Goal: Browse casually: Explore the website without a specific task or goal

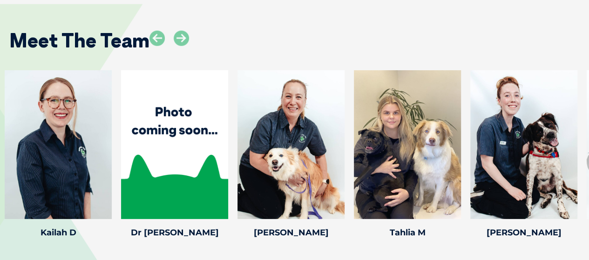
scroll to position [1292, 0]
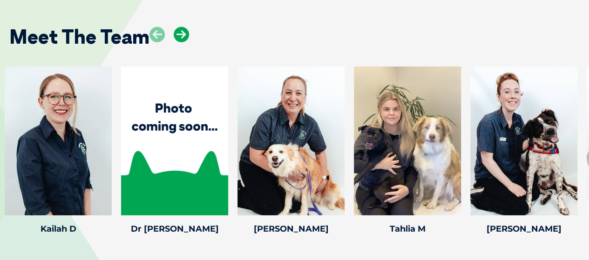
click at [181, 27] on icon at bounding box center [181, 34] width 15 height 15
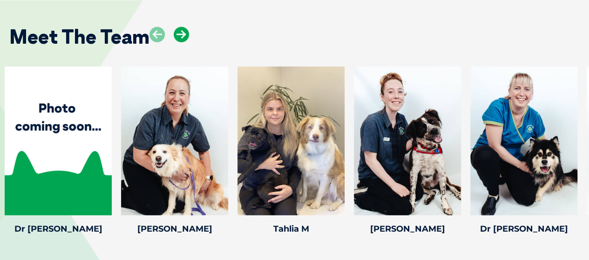
click at [181, 27] on icon at bounding box center [181, 34] width 15 height 15
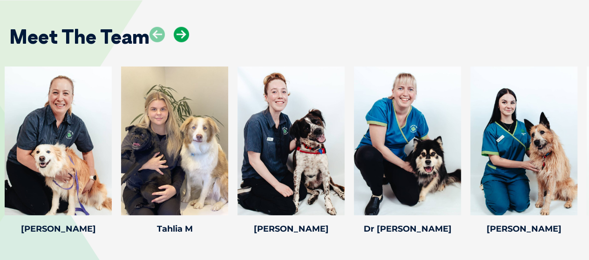
click at [181, 27] on icon at bounding box center [181, 34] width 15 height 15
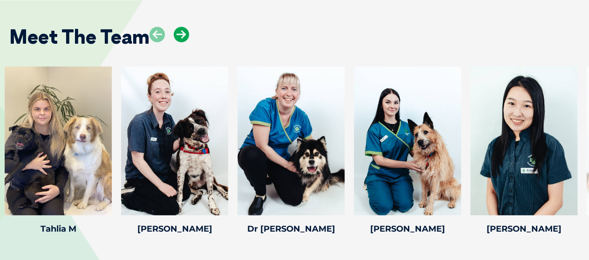
click at [181, 27] on icon at bounding box center [181, 34] width 15 height 15
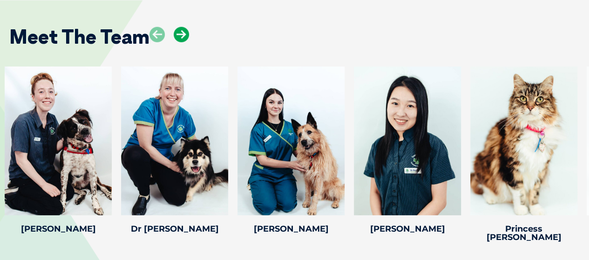
click at [181, 27] on icon at bounding box center [181, 34] width 15 height 15
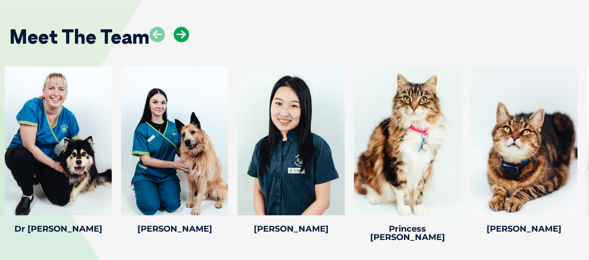
click at [181, 27] on icon at bounding box center [181, 34] width 15 height 15
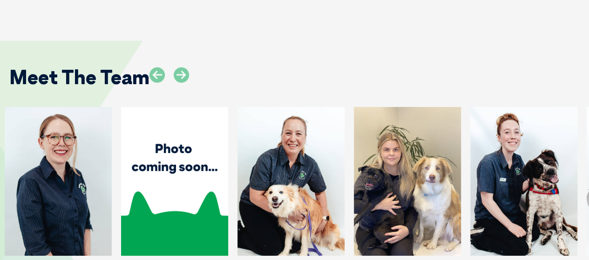
scroll to position [1252, 0]
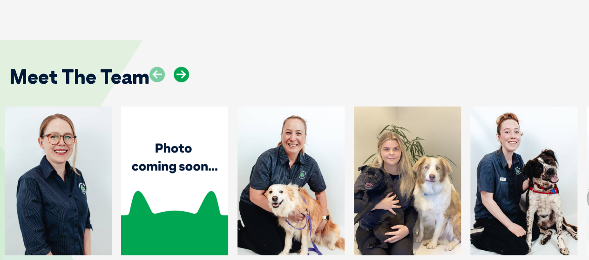
click at [185, 67] on icon at bounding box center [181, 74] width 15 height 15
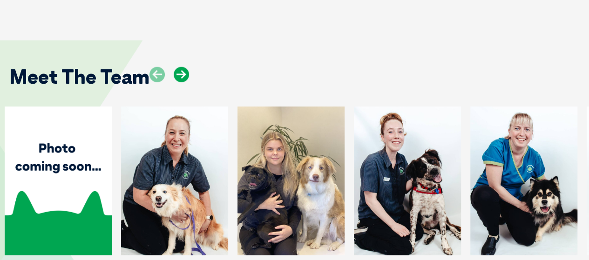
click at [185, 67] on icon at bounding box center [181, 74] width 15 height 15
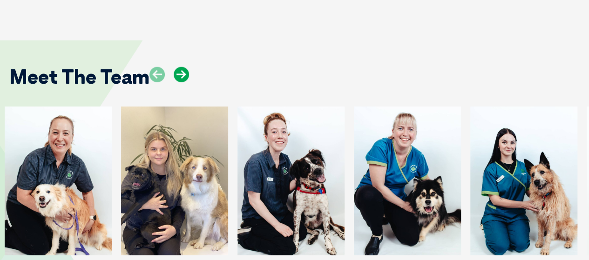
click at [185, 67] on icon at bounding box center [181, 74] width 15 height 15
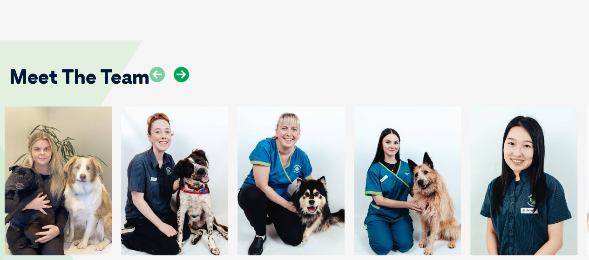
click at [185, 67] on icon at bounding box center [181, 74] width 15 height 15
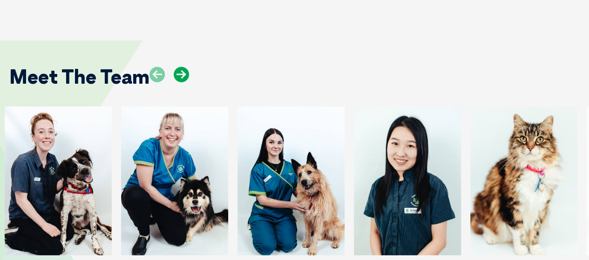
click at [185, 67] on icon at bounding box center [181, 74] width 15 height 15
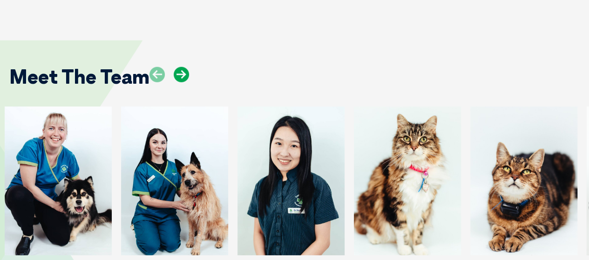
click at [185, 67] on icon at bounding box center [181, 74] width 15 height 15
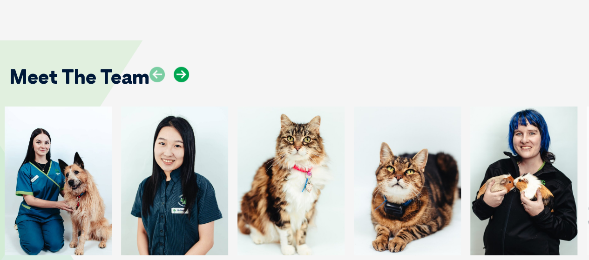
click at [185, 67] on icon at bounding box center [181, 74] width 15 height 15
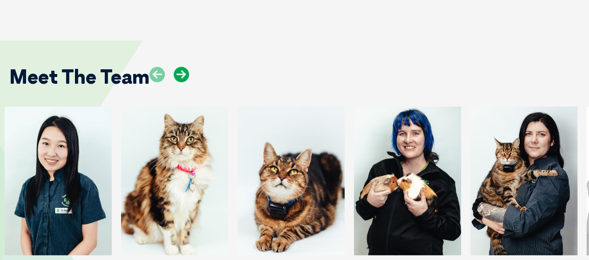
click at [185, 67] on icon at bounding box center [181, 74] width 15 height 15
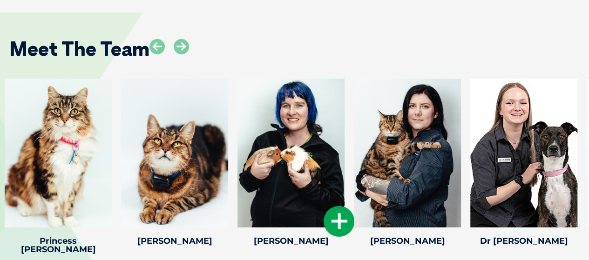
scroll to position [1285, 0]
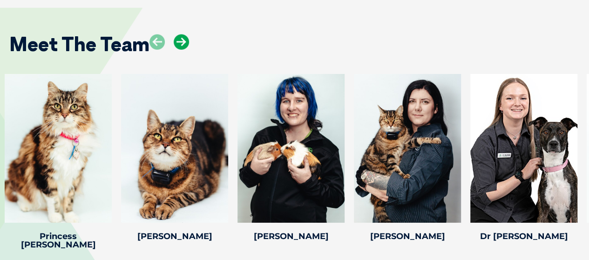
click at [182, 34] on icon at bounding box center [181, 41] width 15 height 15
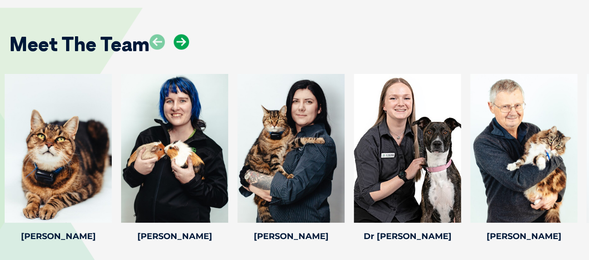
click at [182, 34] on icon at bounding box center [181, 41] width 15 height 15
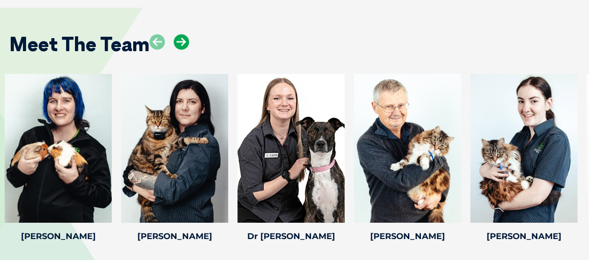
click at [182, 34] on icon at bounding box center [181, 41] width 15 height 15
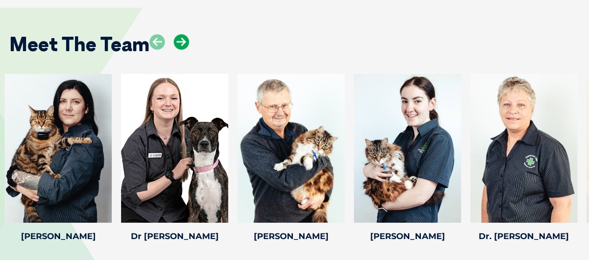
click at [182, 34] on icon at bounding box center [181, 41] width 15 height 15
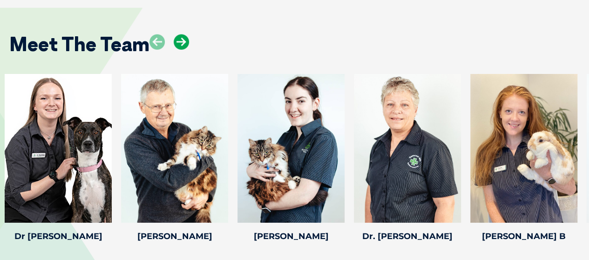
click at [182, 34] on icon at bounding box center [181, 41] width 15 height 15
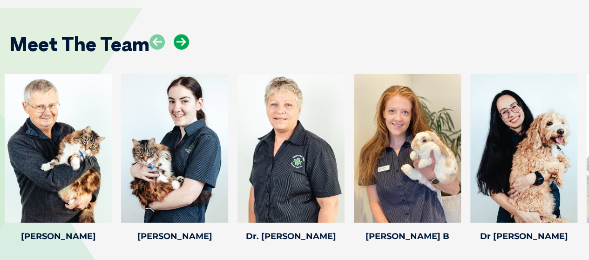
click at [182, 34] on icon at bounding box center [181, 41] width 15 height 15
